Goal: Communication & Community: Answer question/provide support

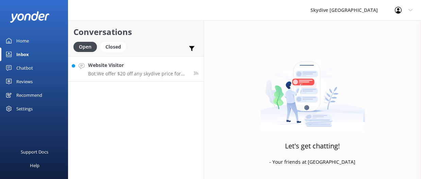
click at [109, 63] on h4 "Website Visitor" at bounding box center [138, 64] width 100 height 7
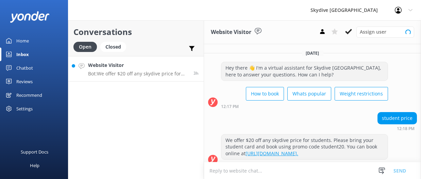
scroll to position [6, 0]
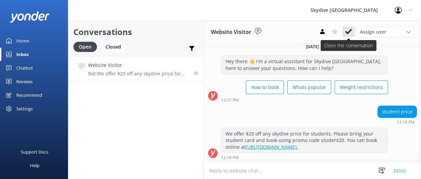
click at [347, 31] on icon at bounding box center [348, 31] width 7 height 7
